Goal: Task Accomplishment & Management: Complete application form

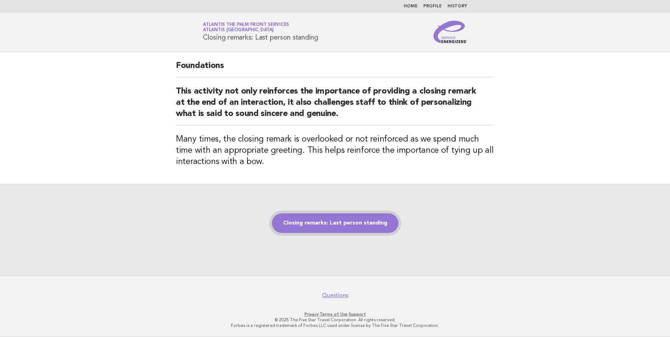
click at [352, 222] on link "Closing remarks: Last person standing" at bounding box center [335, 224] width 127 height 20
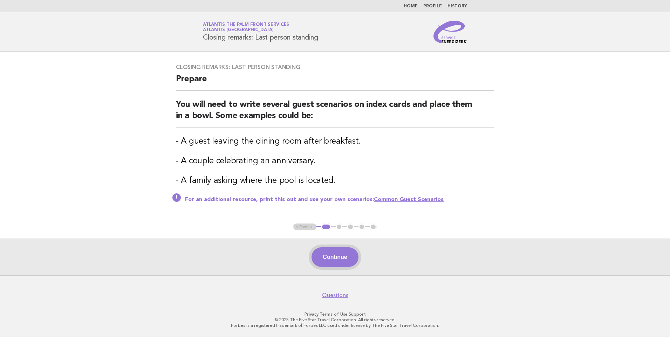
click at [341, 255] on button "Continue" at bounding box center [335, 258] width 47 height 20
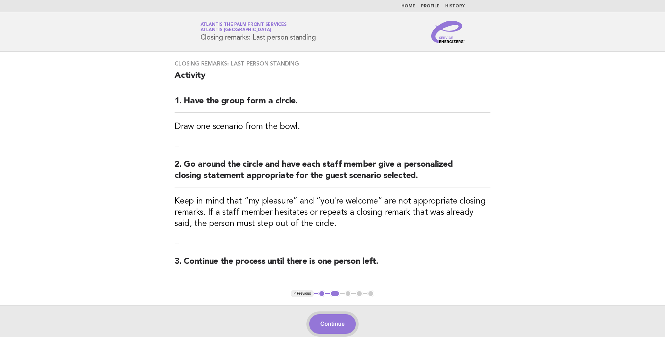
click at [335, 326] on button "Continue" at bounding box center [332, 324] width 47 height 20
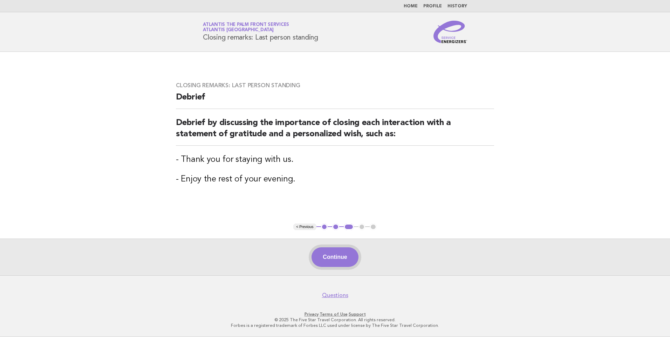
click at [331, 254] on button "Continue" at bounding box center [335, 258] width 47 height 20
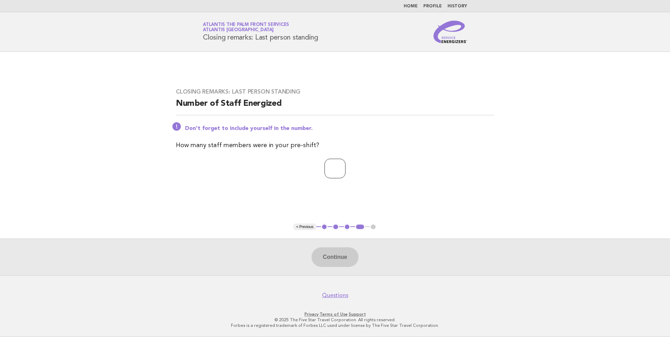
click at [332, 172] on input "number" at bounding box center [335, 169] width 21 height 20
type input "*"
click at [335, 258] on button "Continue" at bounding box center [335, 258] width 47 height 20
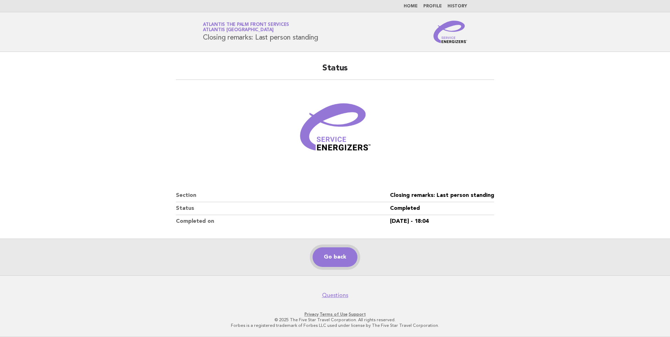
click at [345, 256] on link "Go back" at bounding box center [335, 258] width 45 height 20
